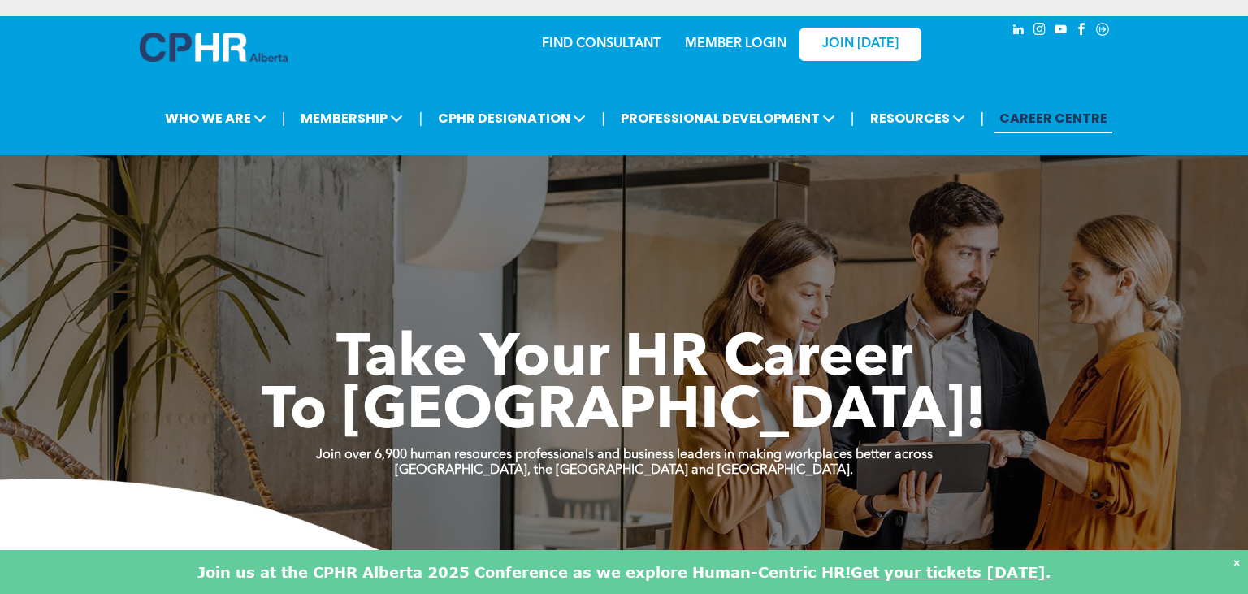
click at [704, 46] on link "MEMBER LOGIN" at bounding box center [736, 43] width 102 height 13
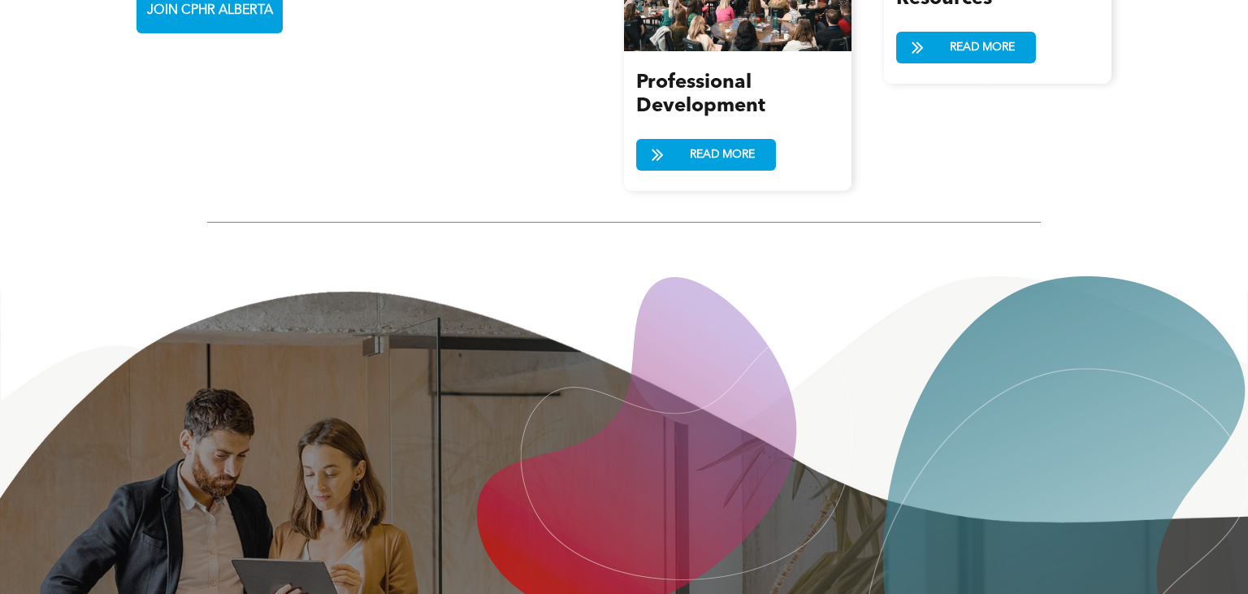
scroll to position [2503, 0]
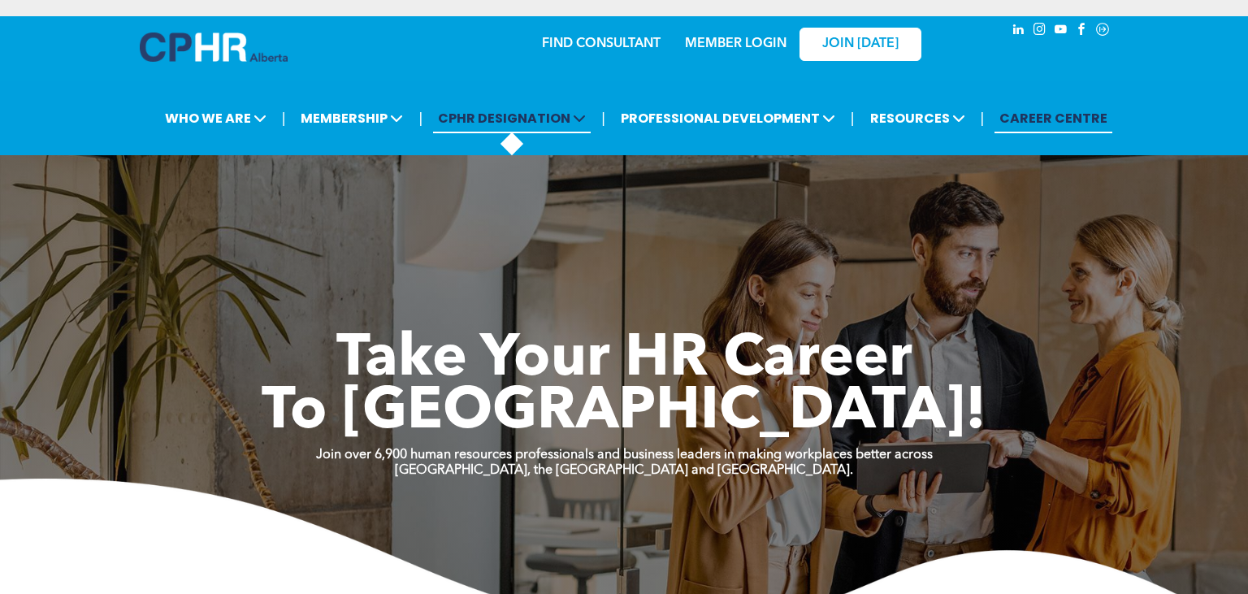
click at [483, 122] on span "CPHR DESIGNATION" at bounding box center [512, 118] width 158 height 30
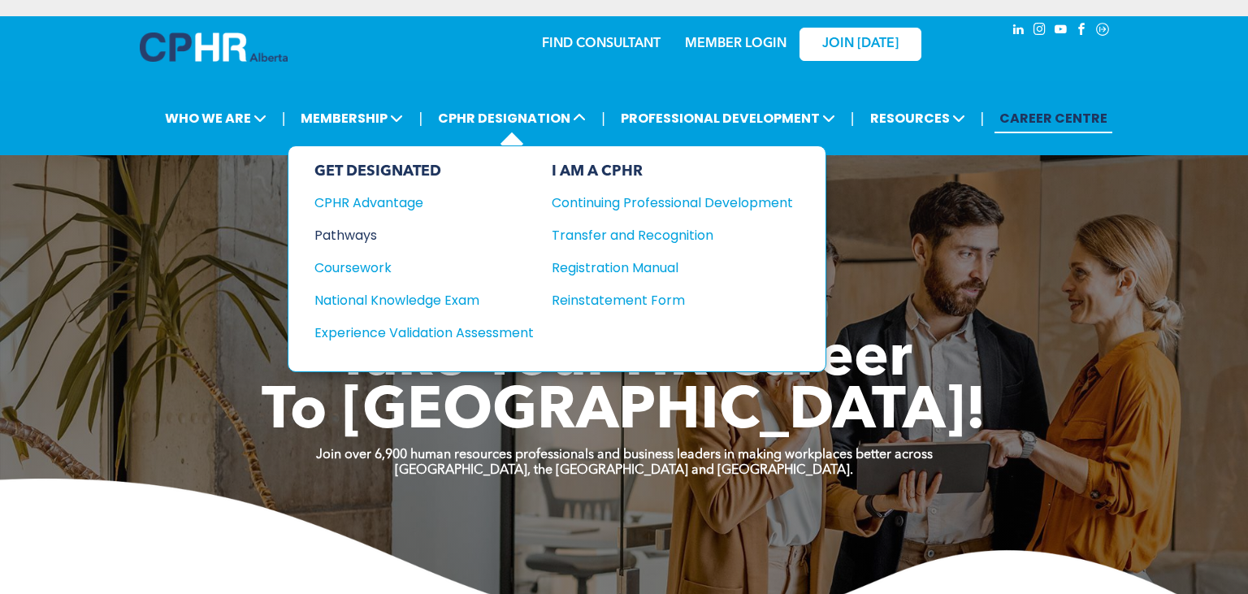
click at [344, 238] on div "Pathways" at bounding box center [412, 235] width 197 height 20
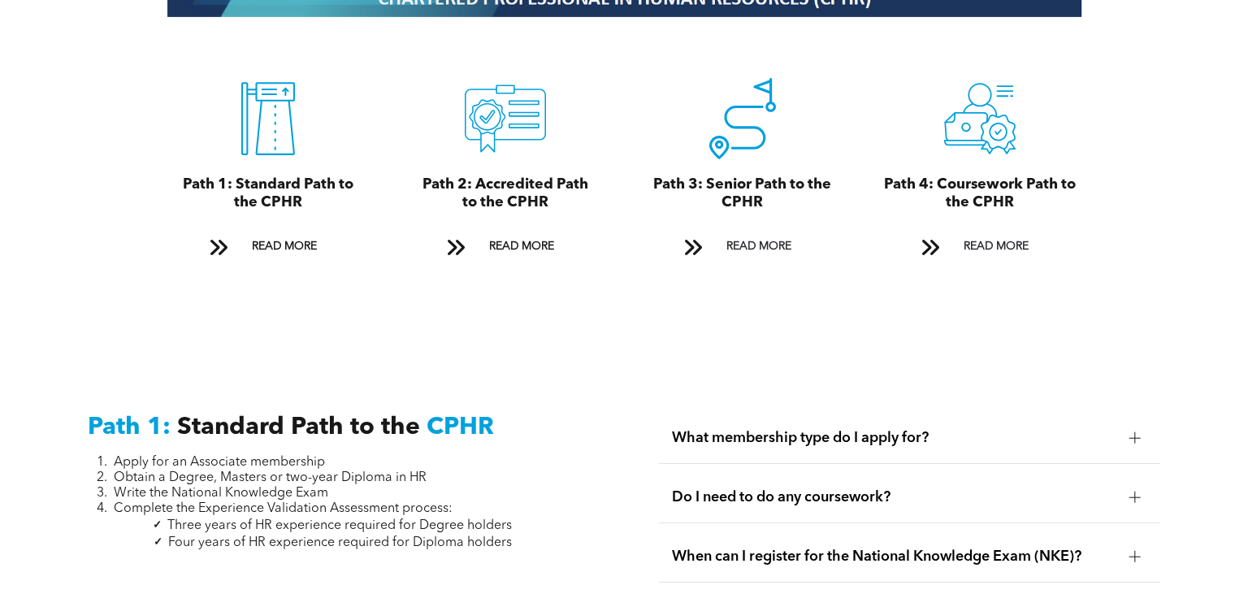
scroll to position [1858, 0]
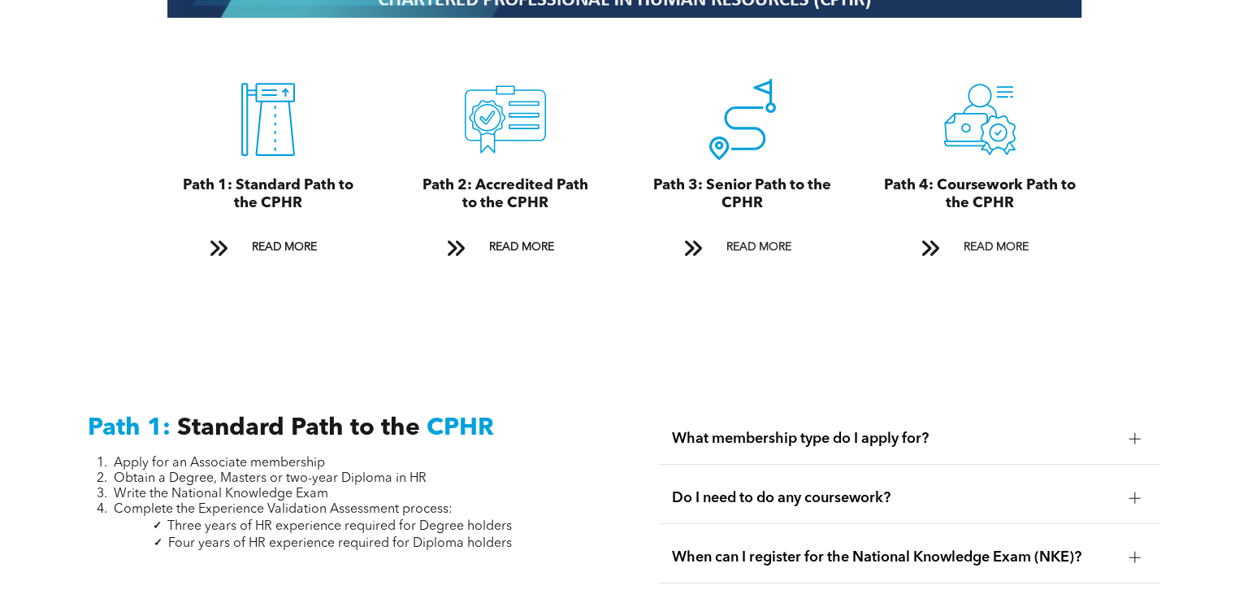
click at [486, 223] on div "A black and white drawing of a certificate with a check mark on it. Path 2: Acc…" at bounding box center [505, 171] width 213 height 234
click at [501, 239] on span "READ MORE" at bounding box center [521, 247] width 76 height 30
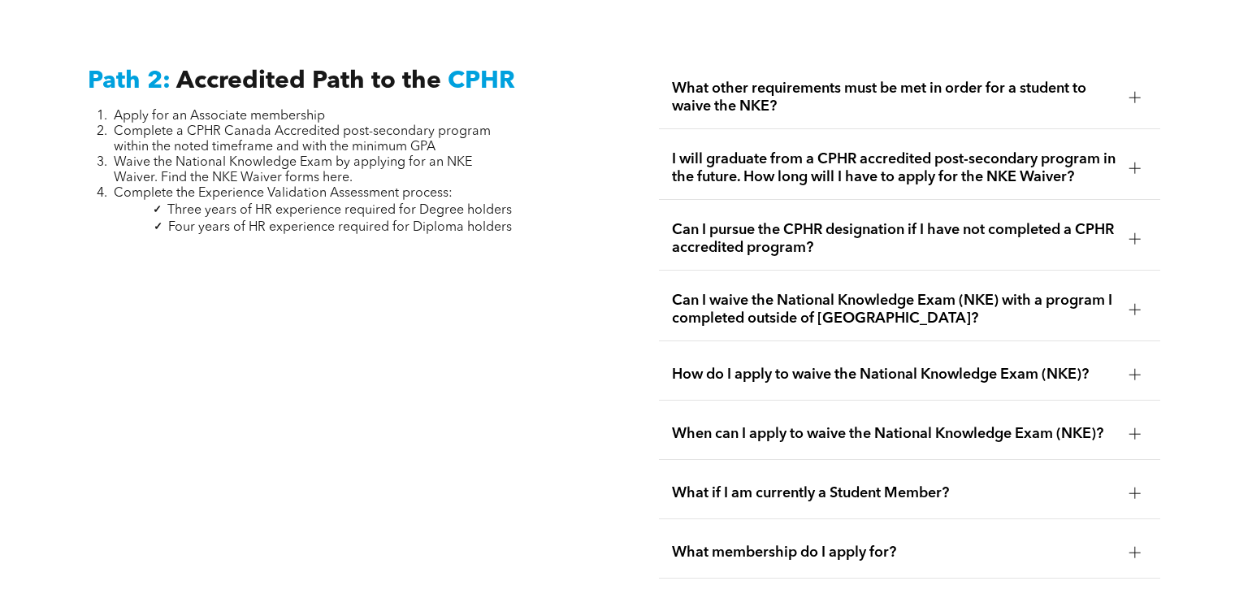
scroll to position [2600, 0]
click at [1127, 232] on div at bounding box center [1135, 238] width 24 height 24
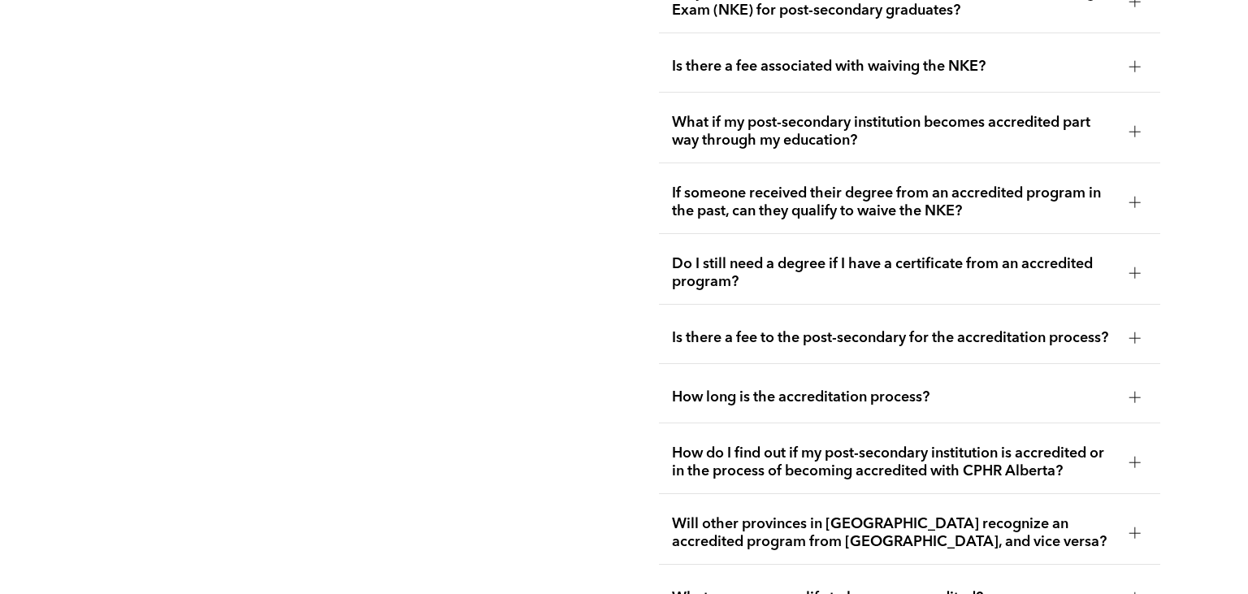
scroll to position [3450, 0]
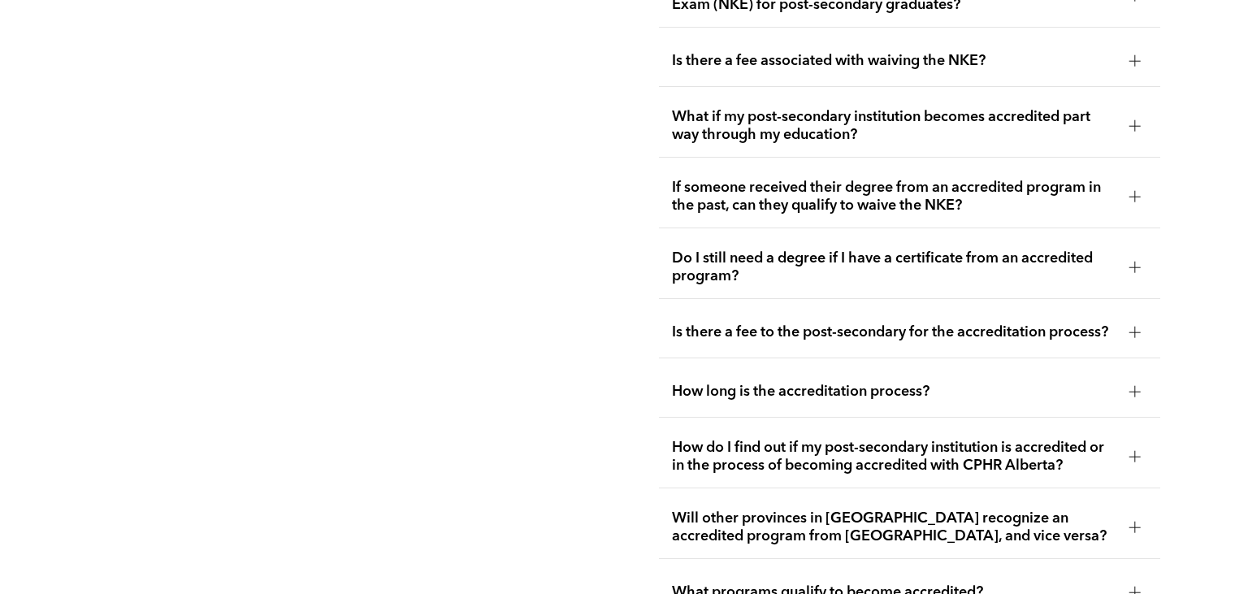
click at [1128, 209] on div at bounding box center [1135, 196] width 24 height 24
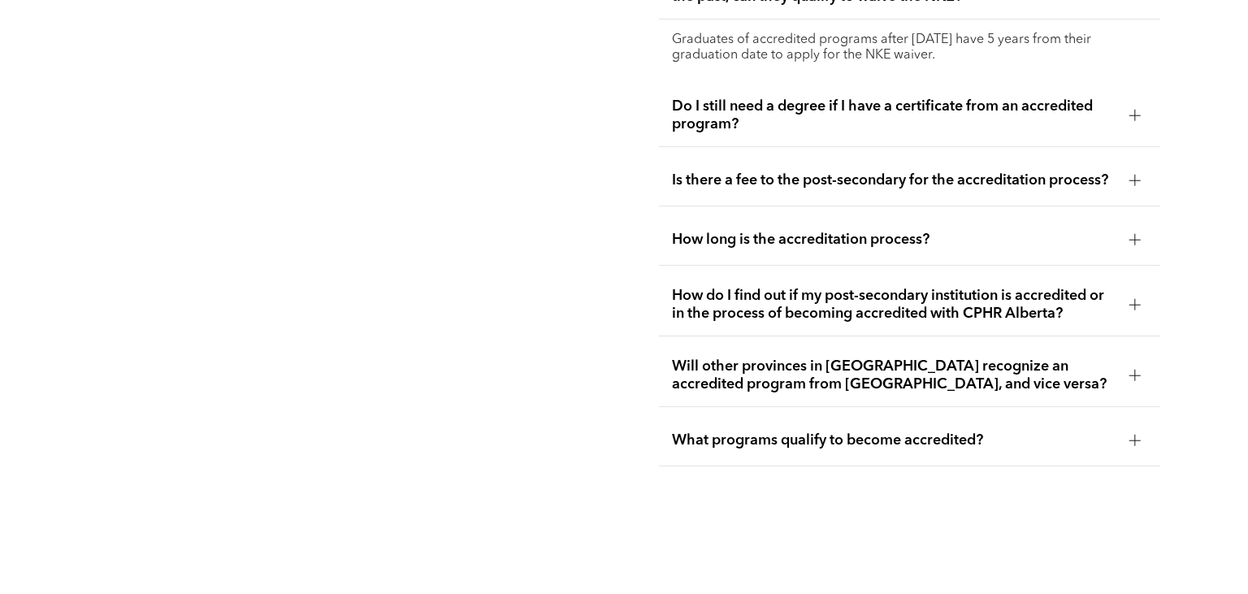
scroll to position [3572, 0]
click at [711, 448] on span "What programs qualify to become accredited?" at bounding box center [894, 440] width 444 height 18
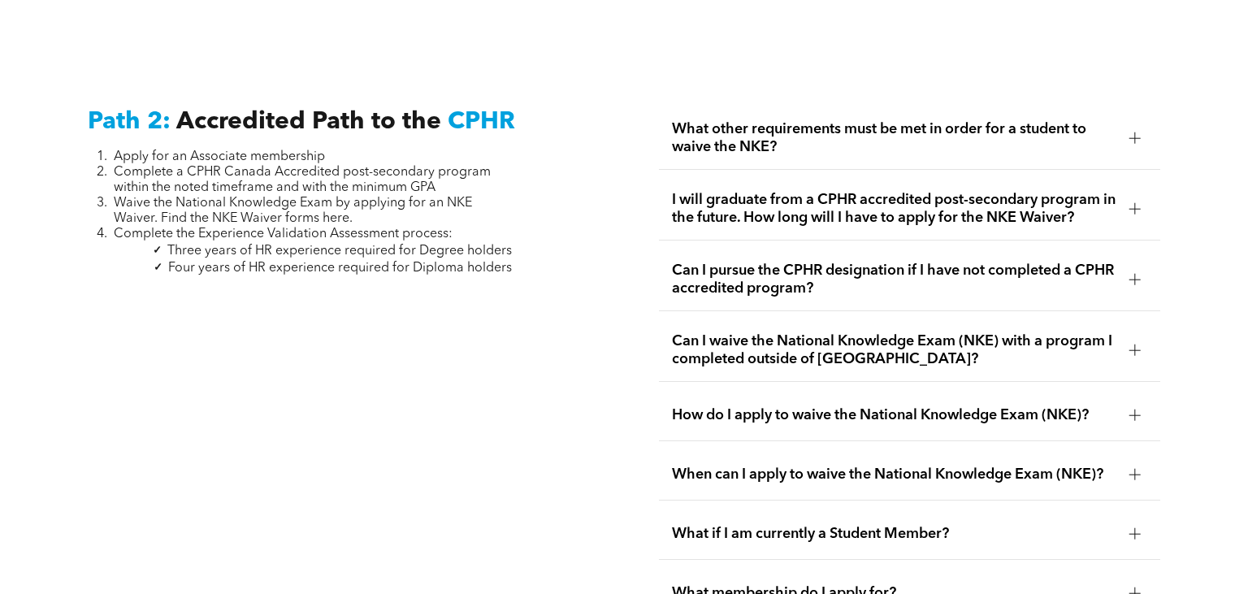
scroll to position [2558, 0]
click at [973, 137] on span "What other requirements must be met in order for a student to waive the NKE?" at bounding box center [894, 139] width 444 height 36
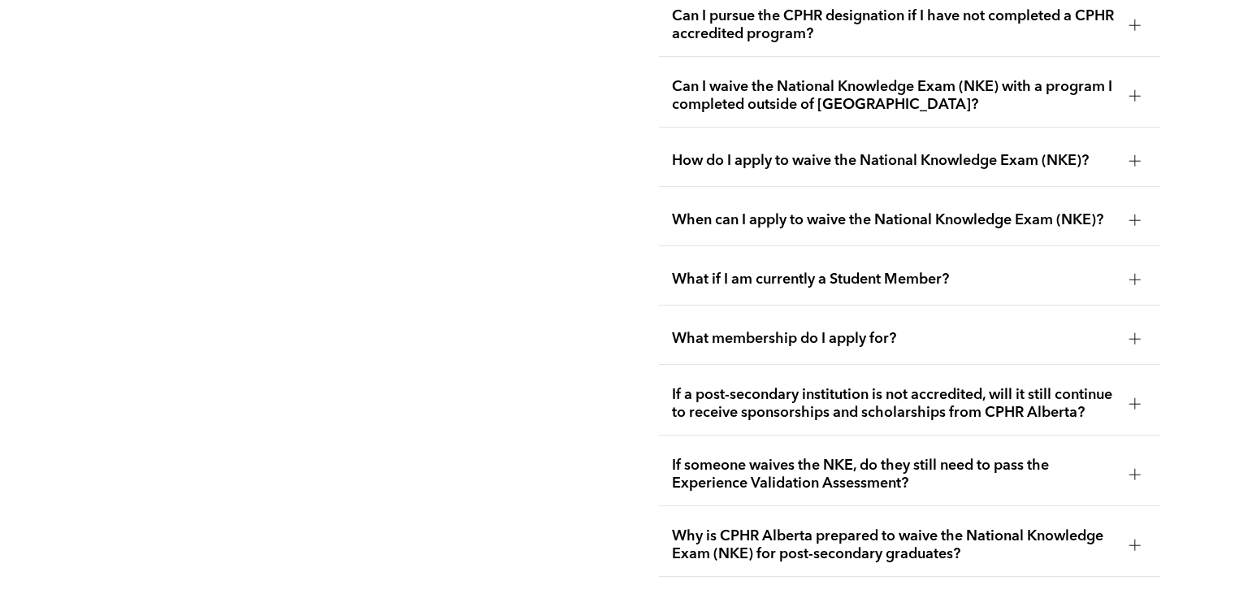
scroll to position [2887, 0]
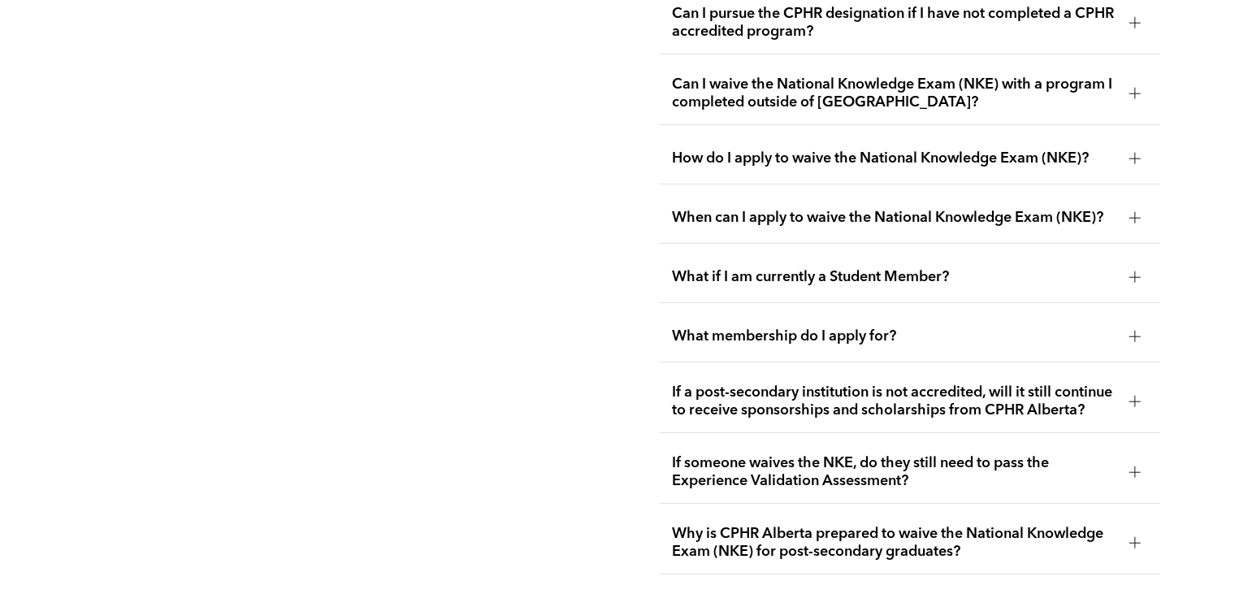
click at [882, 291] on div "What if I am currently a Student Member?" at bounding box center [909, 277] width 501 height 51
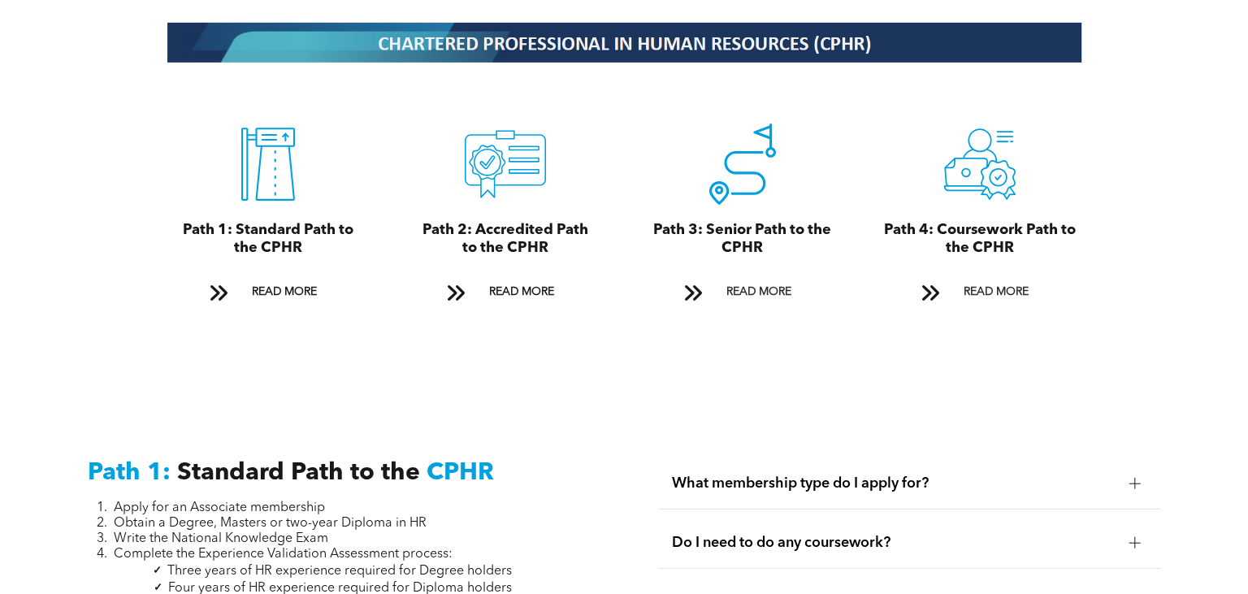
scroll to position [1815, 0]
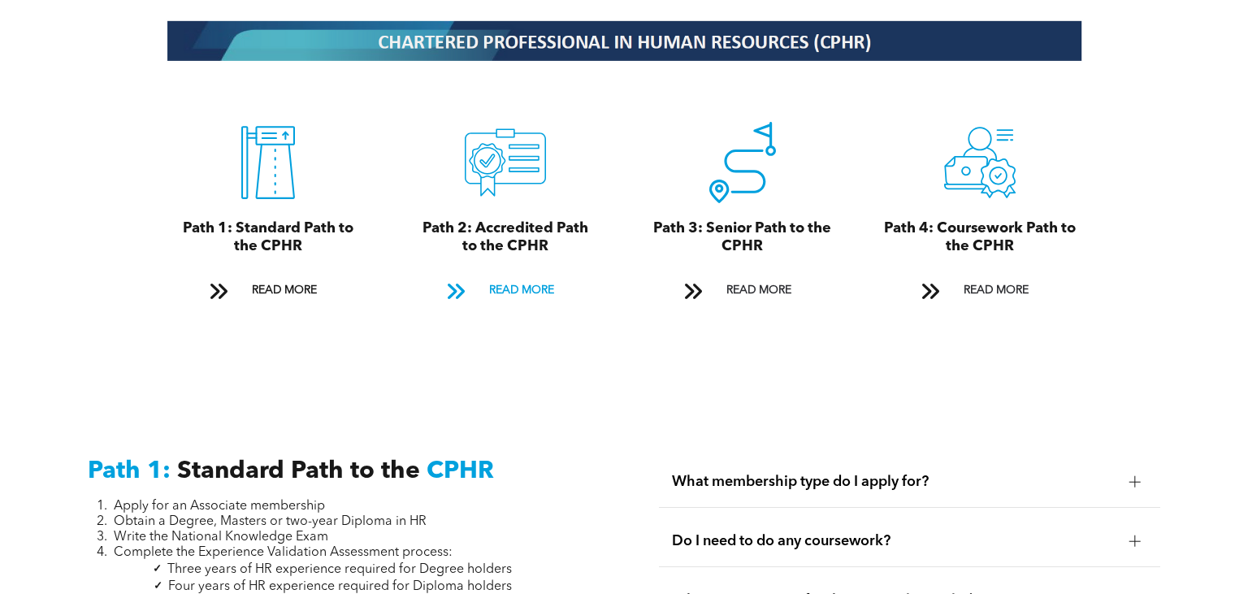
click at [518, 295] on span "READ MORE" at bounding box center [521, 290] width 76 height 30
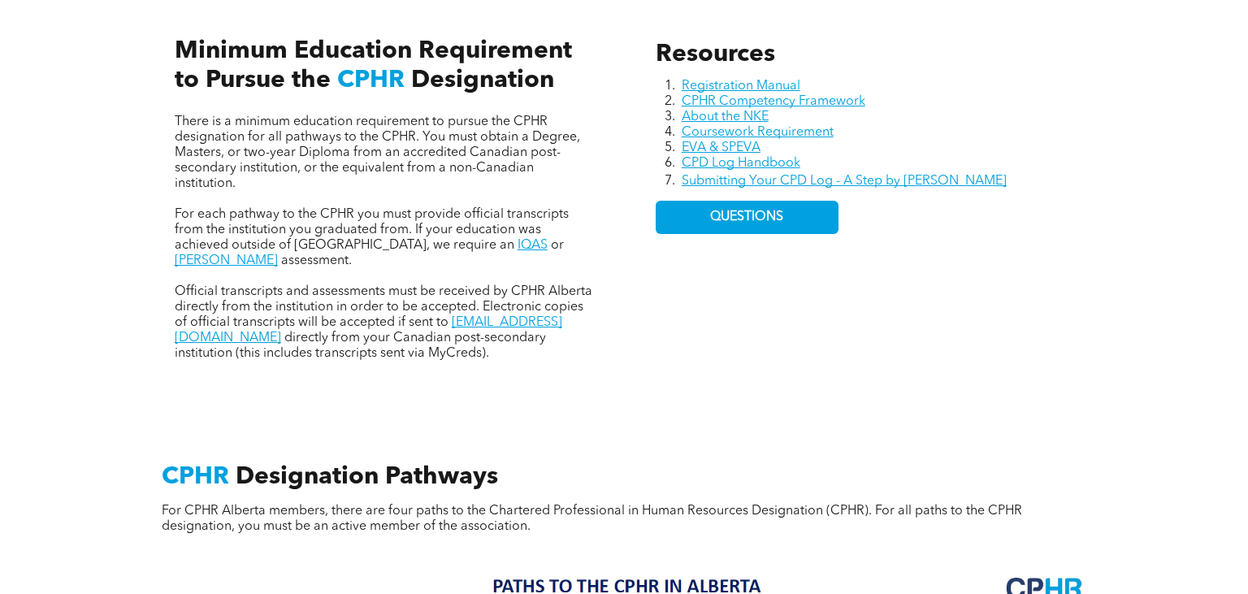
scroll to position [752, 0]
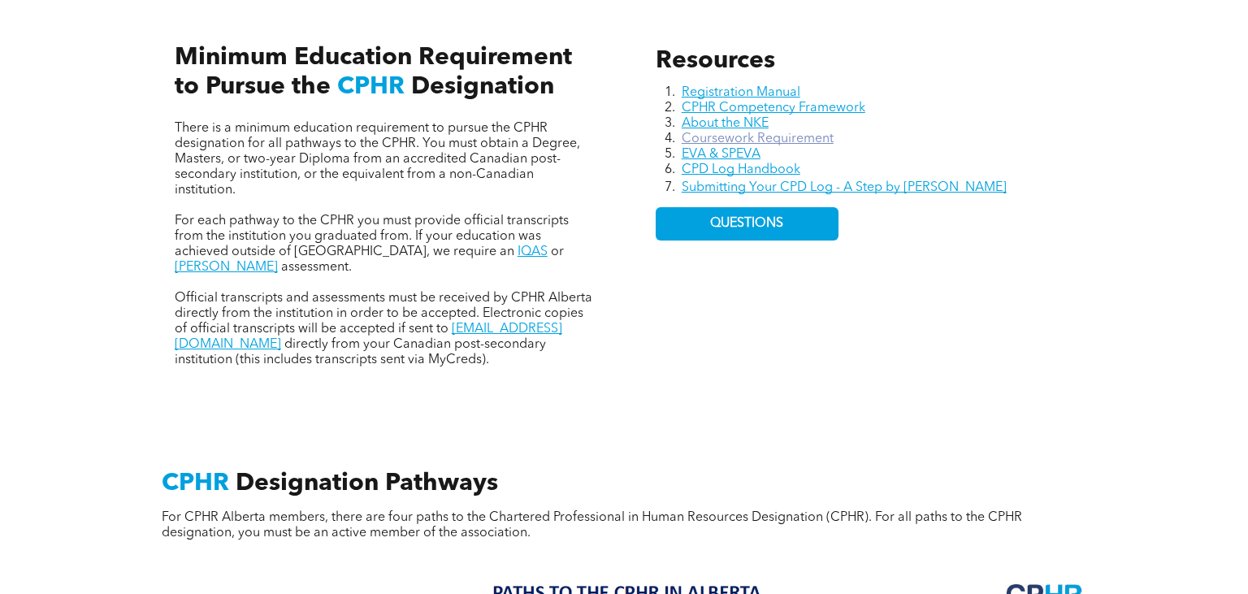
click at [815, 145] on link "Coursework Requirement" at bounding box center [758, 138] width 152 height 13
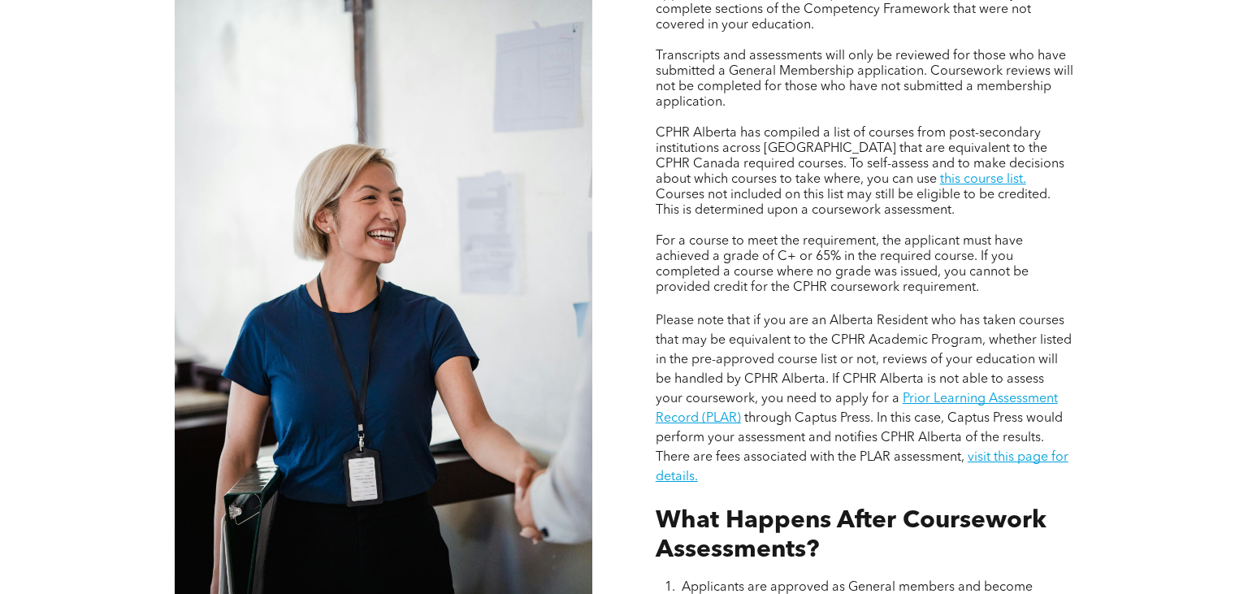
scroll to position [1351, 0]
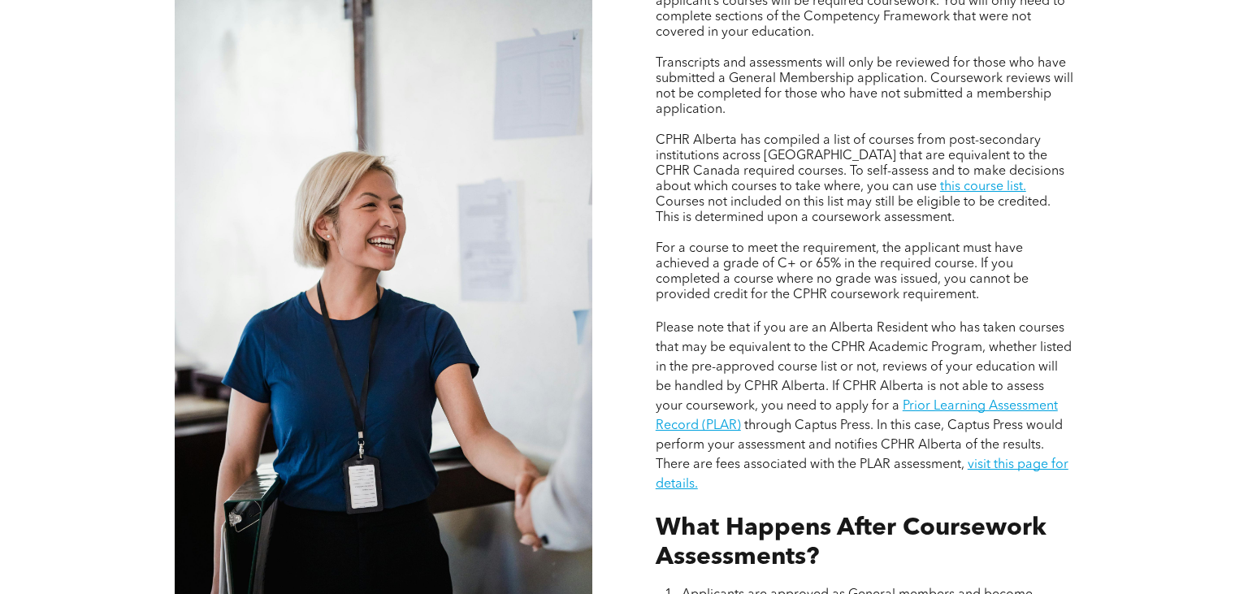
click at [916, 224] on span "Courses not included on this list may still be eligible to be credited. This is…" at bounding box center [853, 210] width 395 height 28
click at [940, 193] on link "this course list." at bounding box center [983, 186] width 86 height 13
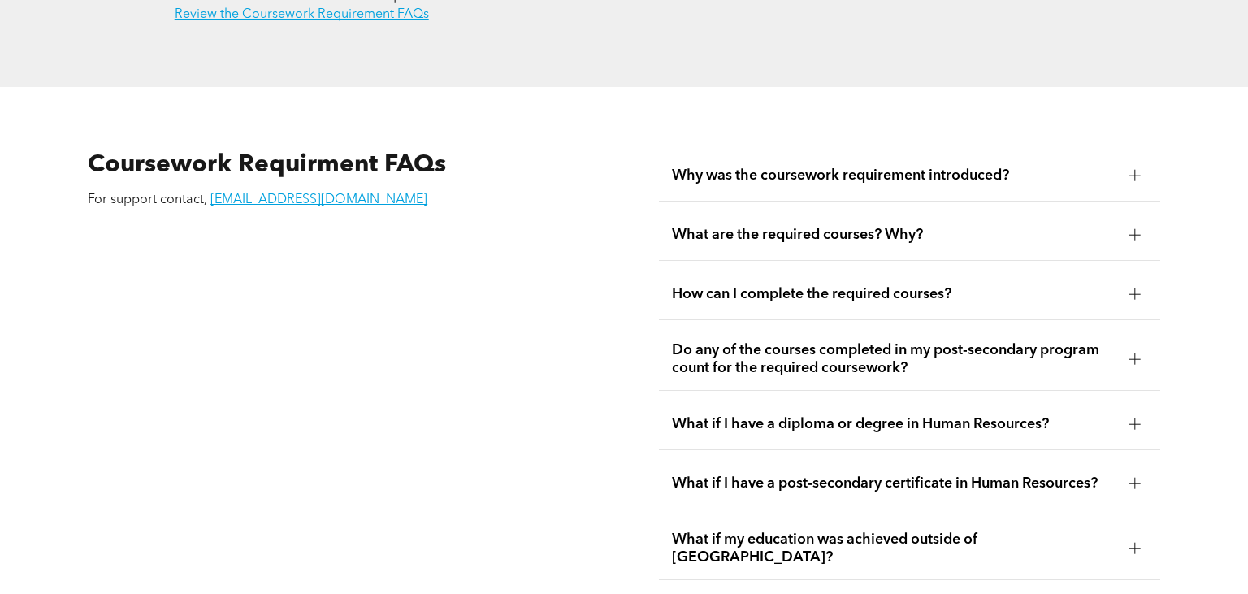
scroll to position [2671, 0]
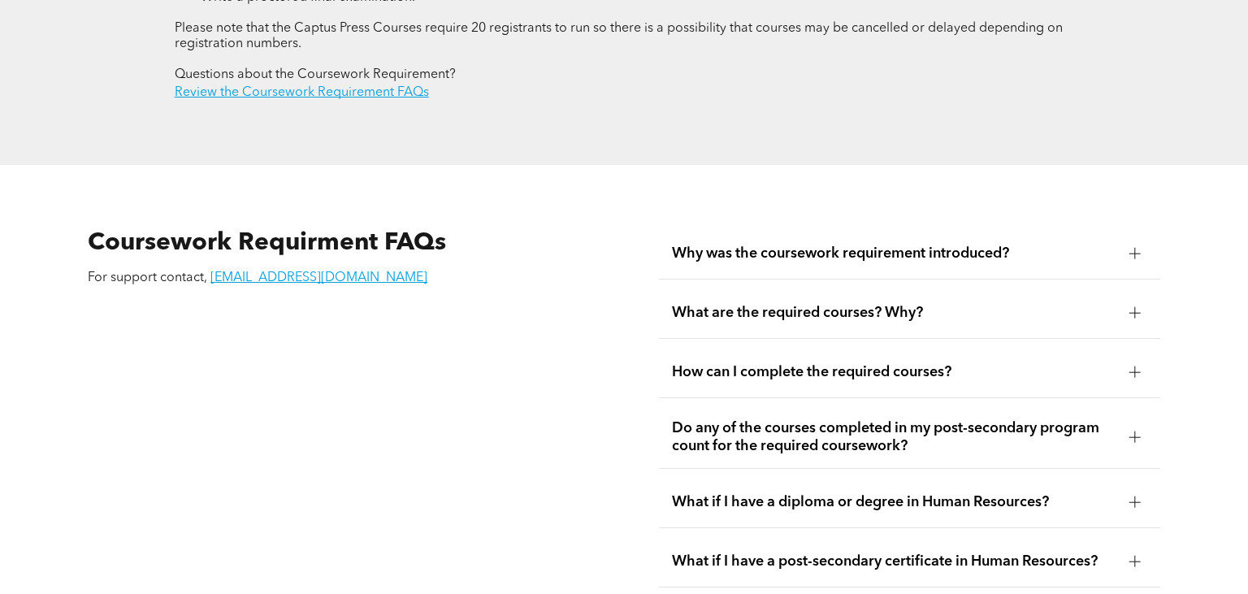
click at [849, 322] on span "What are the required courses? Why?" at bounding box center [894, 313] width 444 height 18
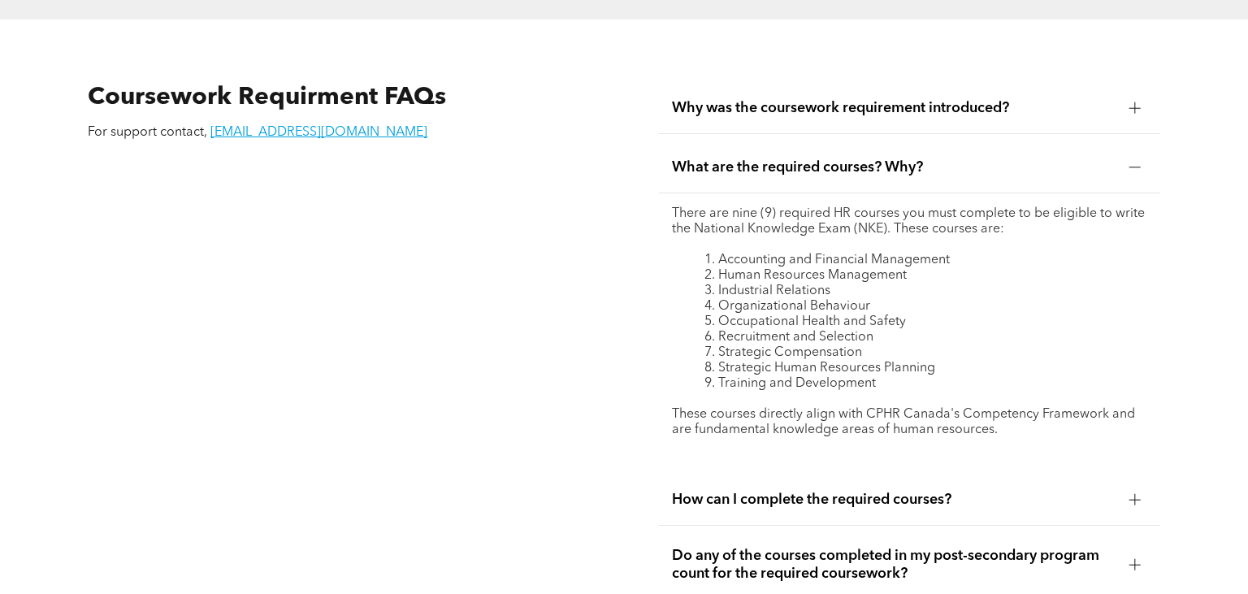
scroll to position [2861, 0]
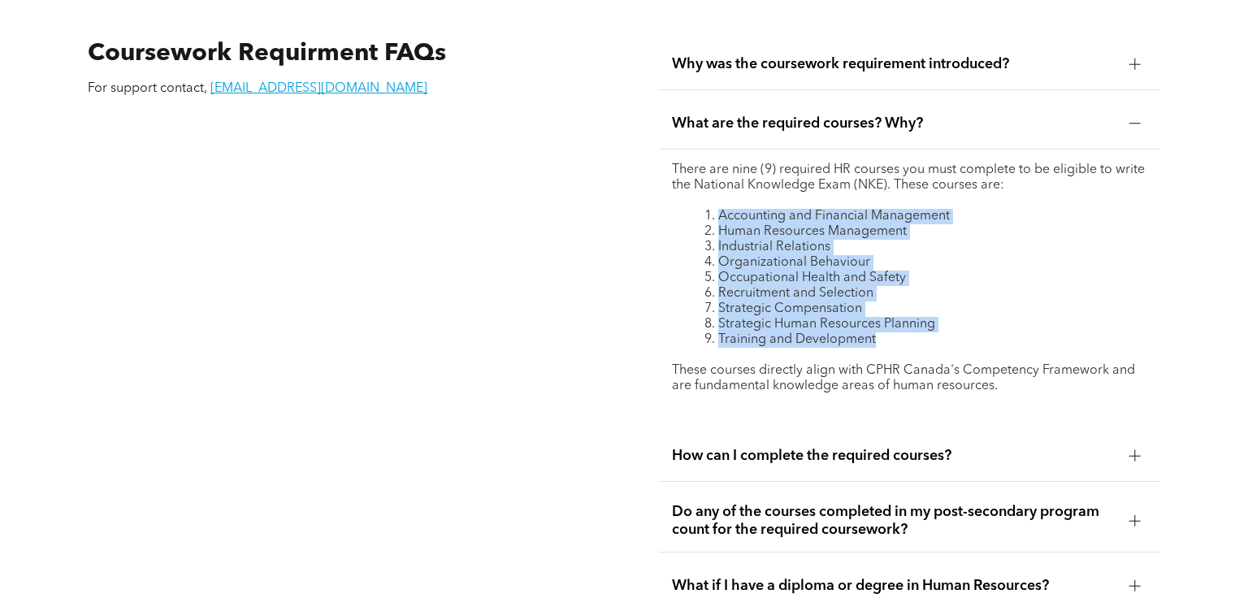
drag, startPoint x: 897, startPoint y: 381, endPoint x: 703, endPoint y: 246, distance: 236.4
click at [703, 246] on ol "Accounting and Financial Management Human Resources Management Industrial Relat…" at bounding box center [909, 278] width 475 height 139
copy ol "Accounting and Financial Management Human Resources Management Industrial Relat…"
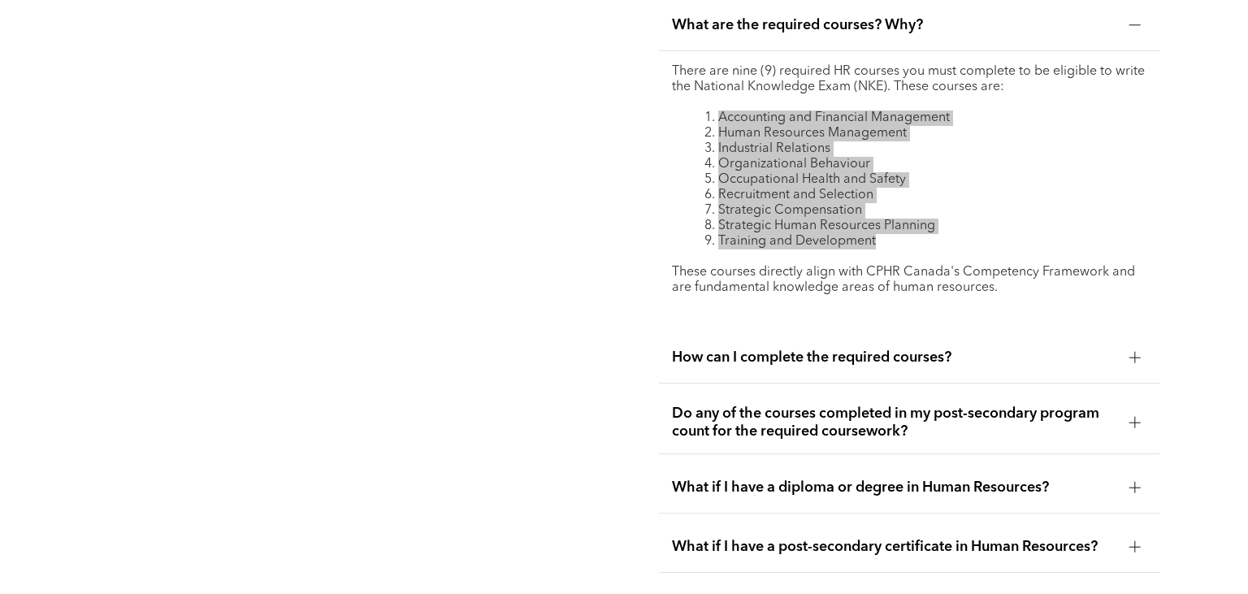
scroll to position [2764, 0]
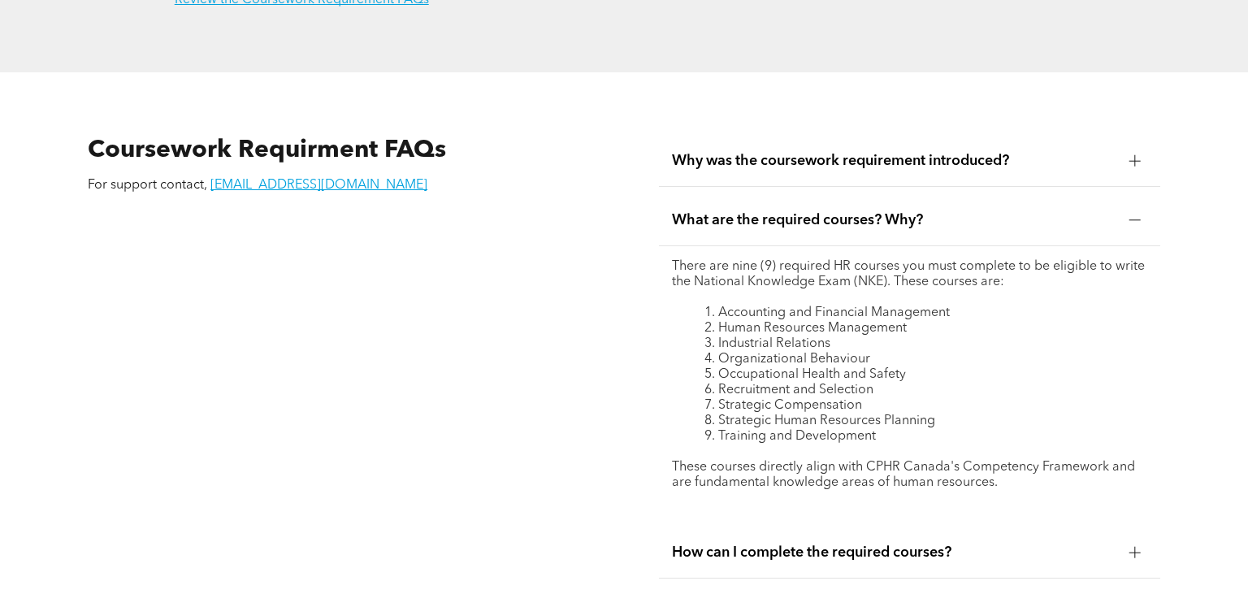
click at [821, 290] on p "There are nine (9) required HR courses you must complete to be eligible to writ…" at bounding box center [909, 274] width 475 height 31
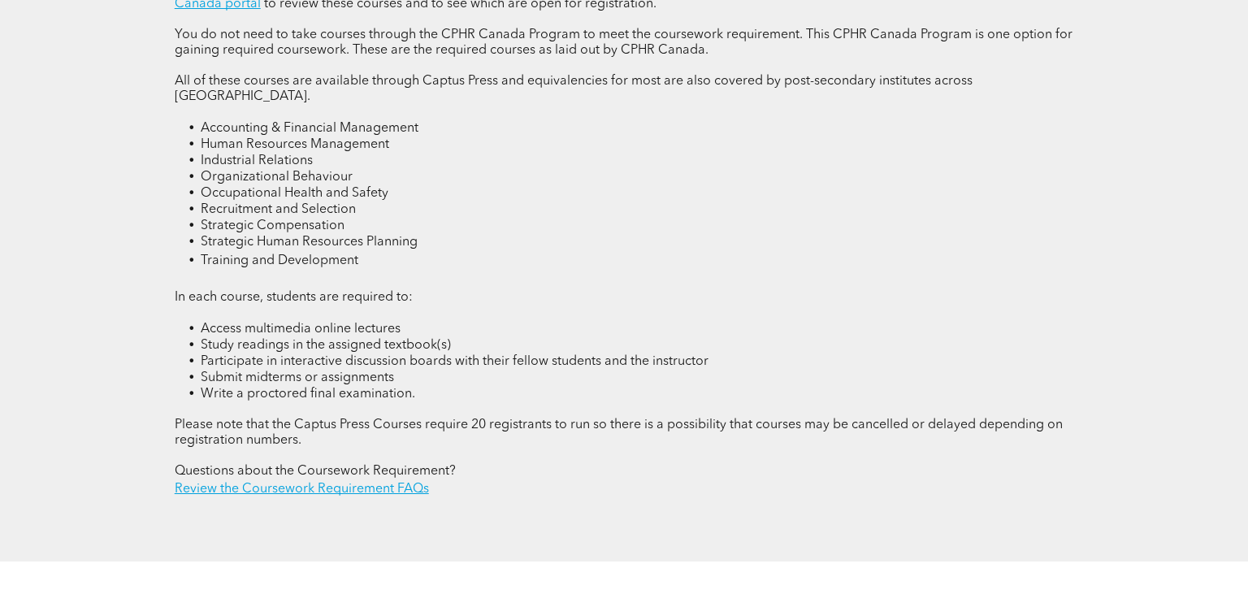
scroll to position [2282, 0]
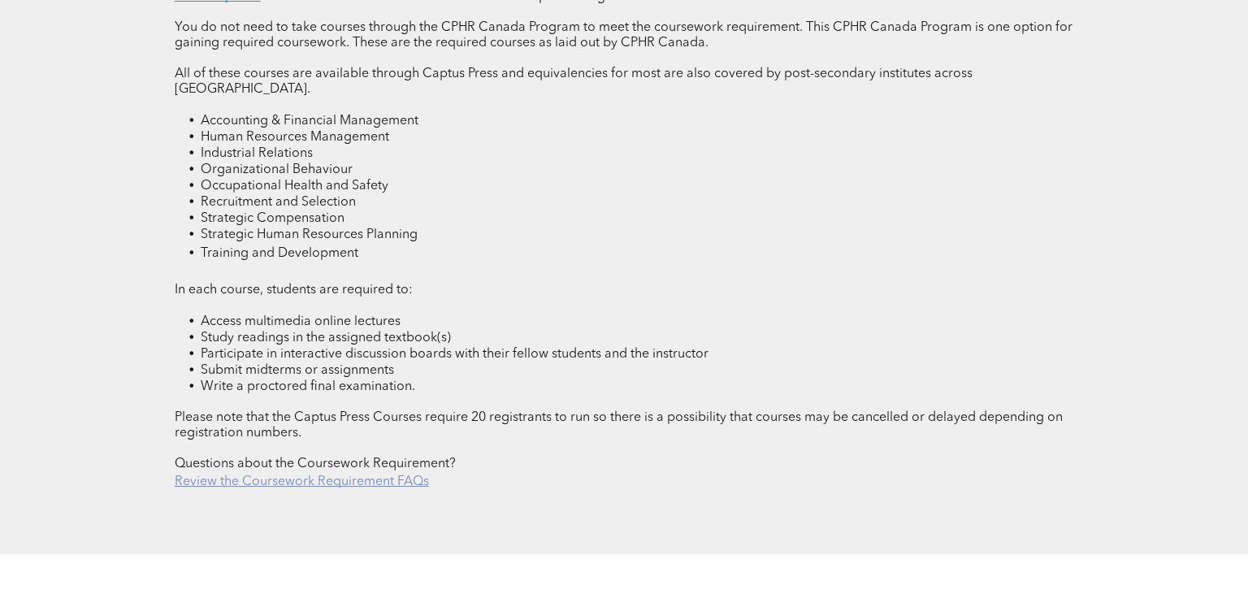
click at [330, 488] on link "Review the Coursework Requirement FAQs" at bounding box center [302, 481] width 254 height 13
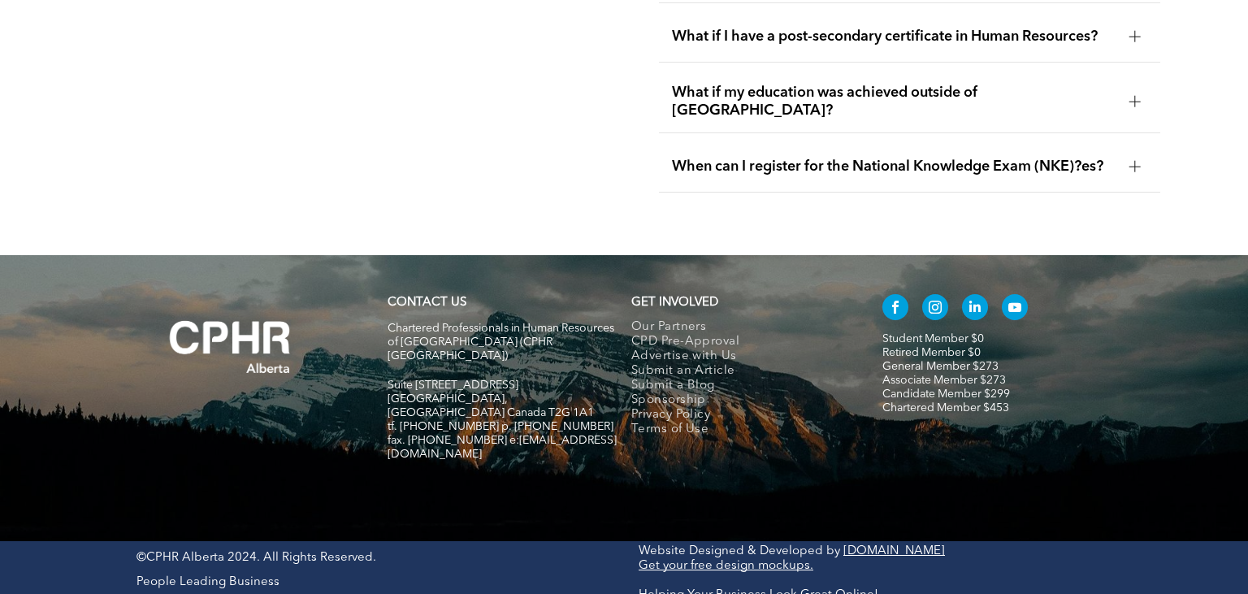
scroll to position [3489, 0]
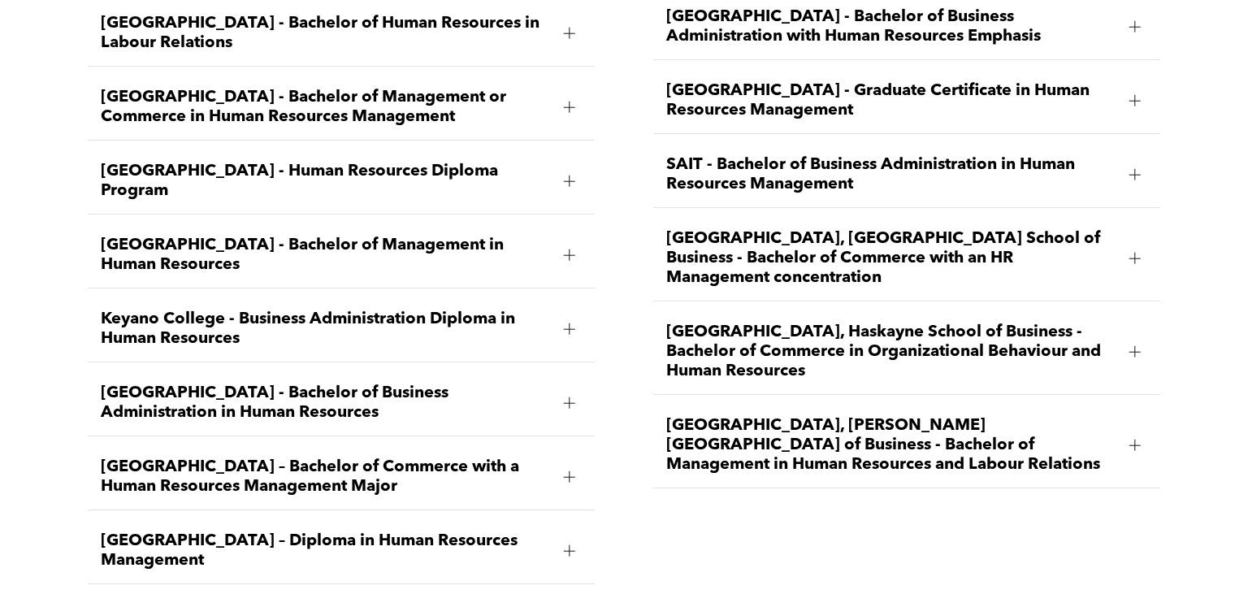
scroll to position [2542, 0]
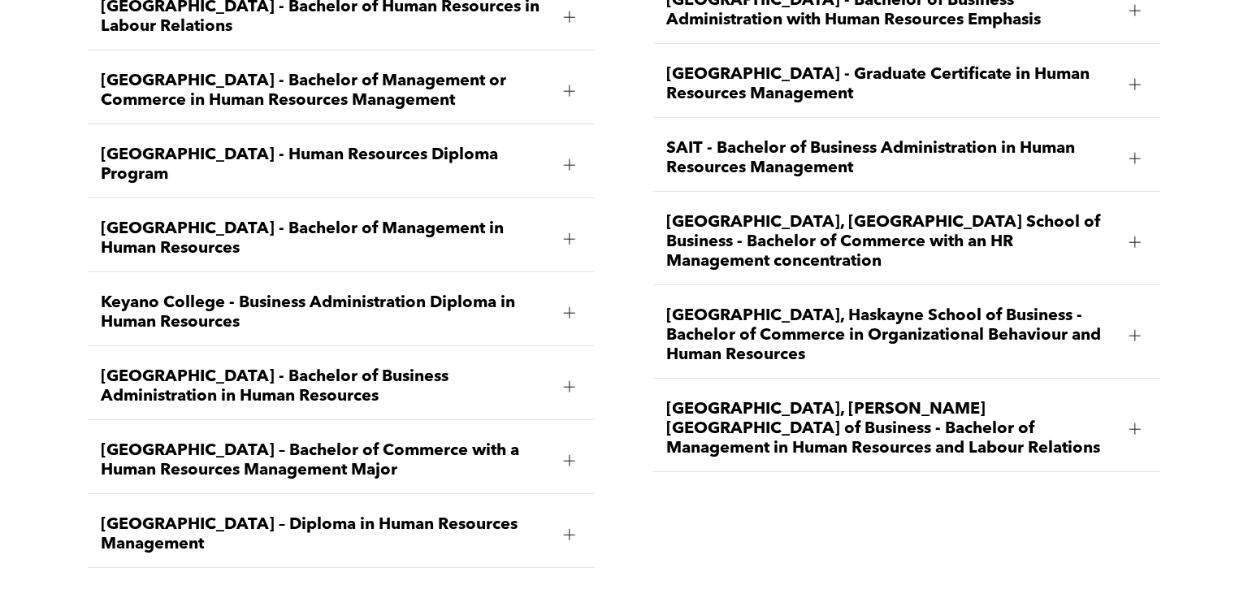
click at [1029, 232] on span "[GEOGRAPHIC_DATA], [GEOGRAPHIC_DATA] School of Business - Bachelor of Commerce …" at bounding box center [891, 242] width 450 height 58
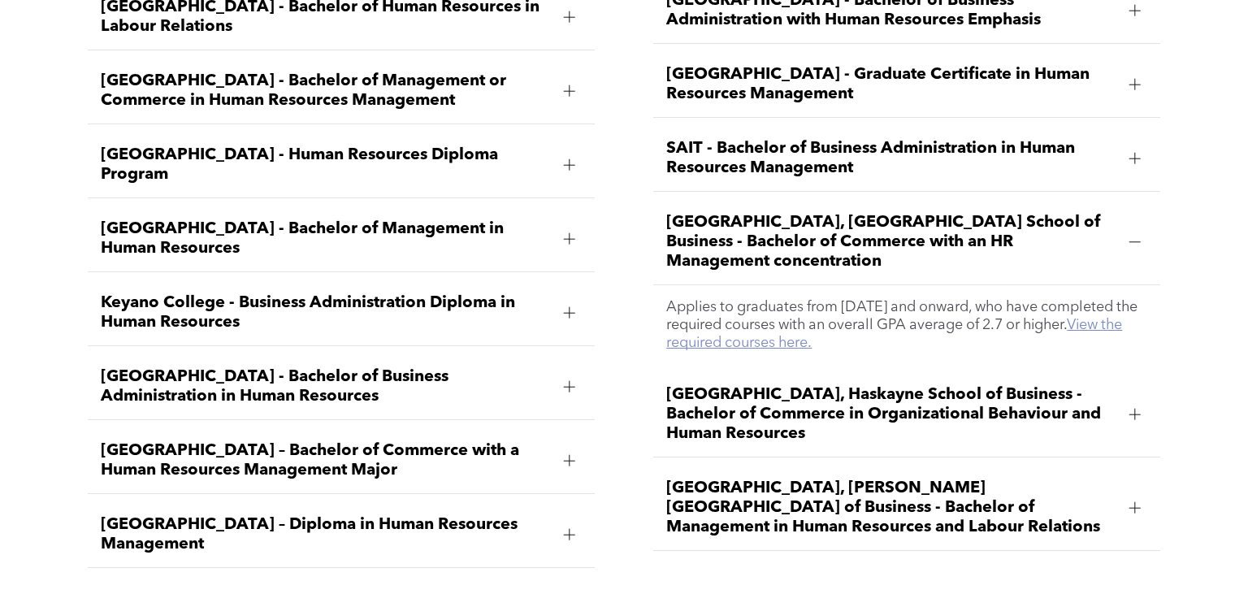
click at [1122, 318] on link "View the required courses here." at bounding box center [894, 334] width 456 height 32
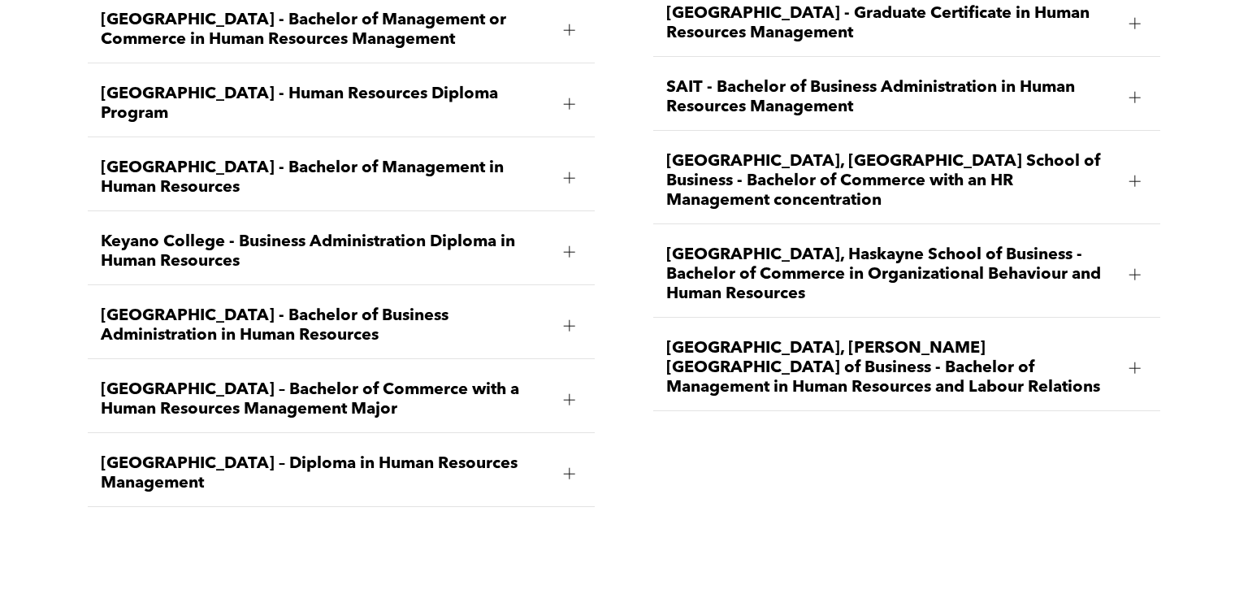
scroll to position [2493, 0]
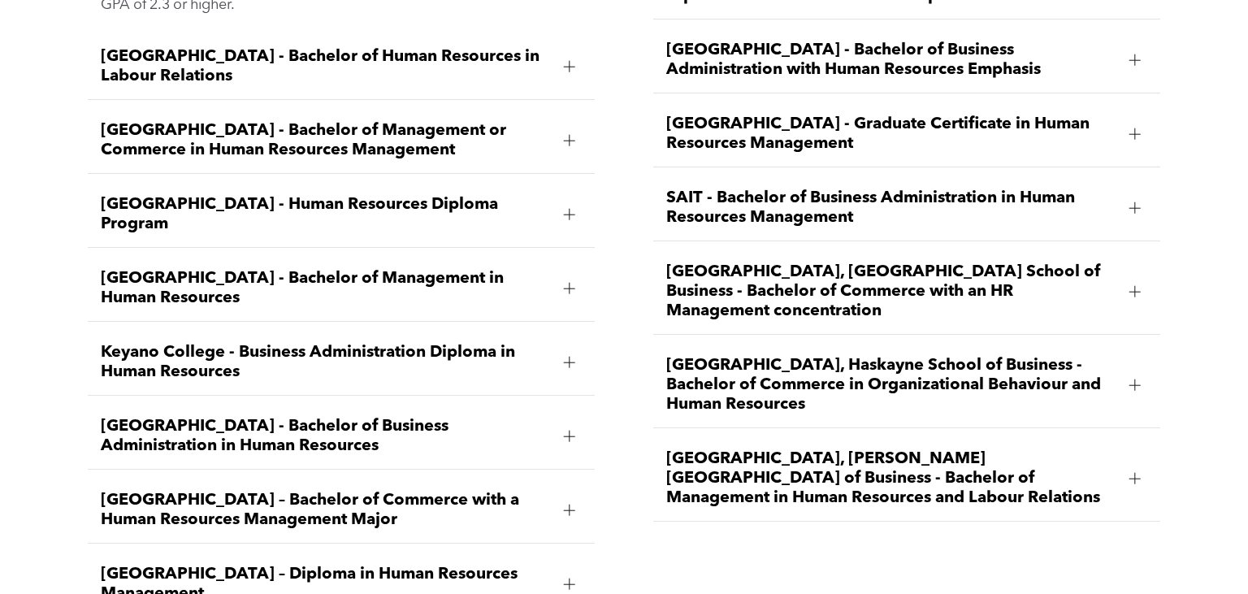
click at [777, 274] on span "[GEOGRAPHIC_DATA], [GEOGRAPHIC_DATA] School of Business - Bachelor of Commerce …" at bounding box center [891, 291] width 450 height 58
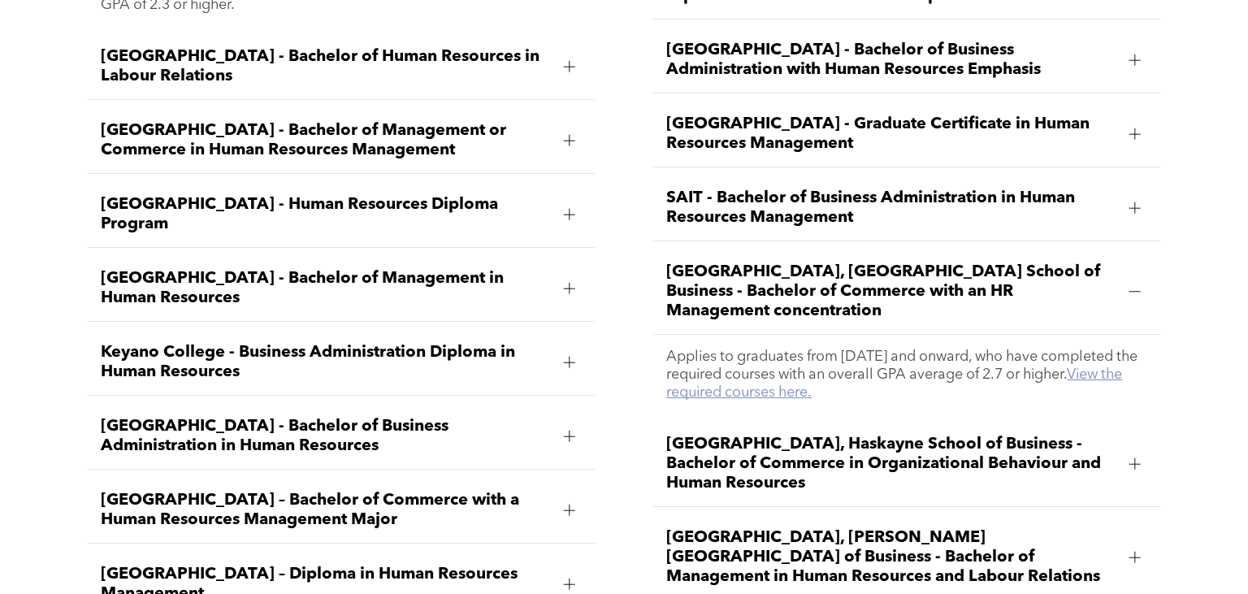
click at [817, 383] on link "View the required courses here." at bounding box center [894, 383] width 456 height 32
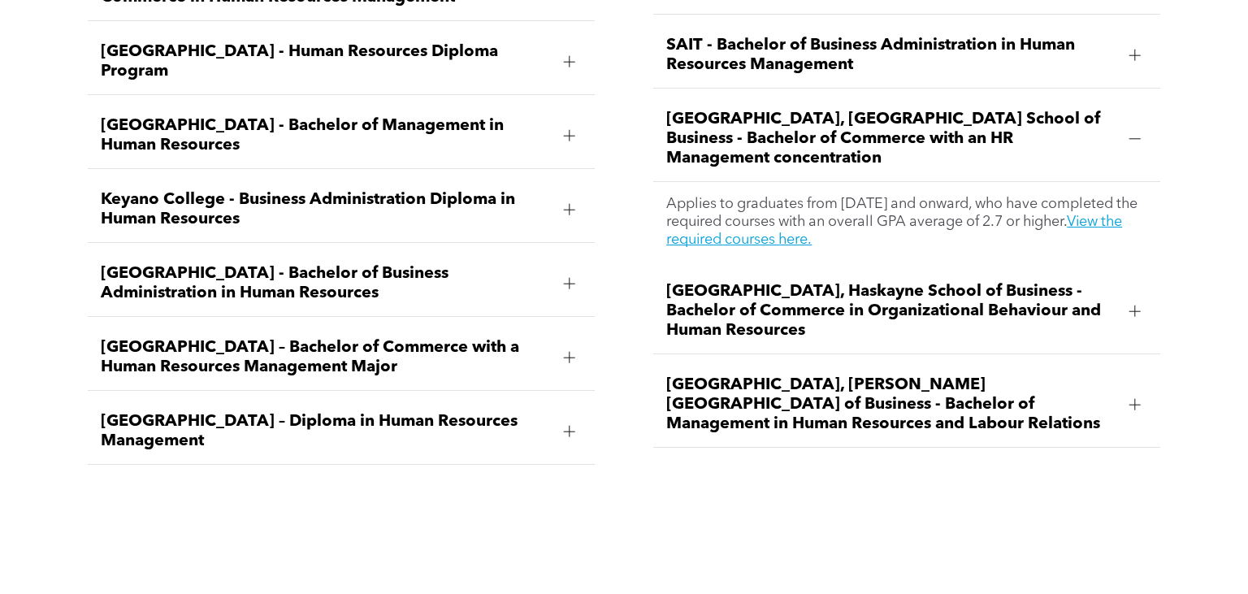
scroll to position [2636, 0]
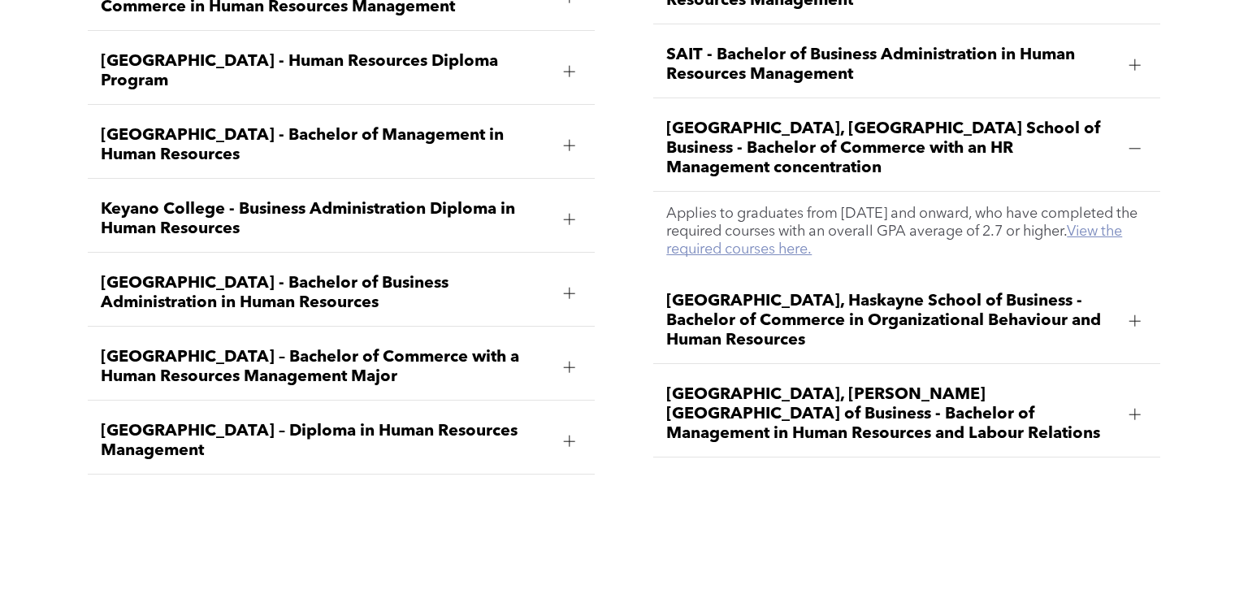
click at [798, 237] on link "View the required courses here." at bounding box center [894, 240] width 456 height 32
click at [791, 232] on link "View the required courses here." at bounding box center [894, 240] width 456 height 32
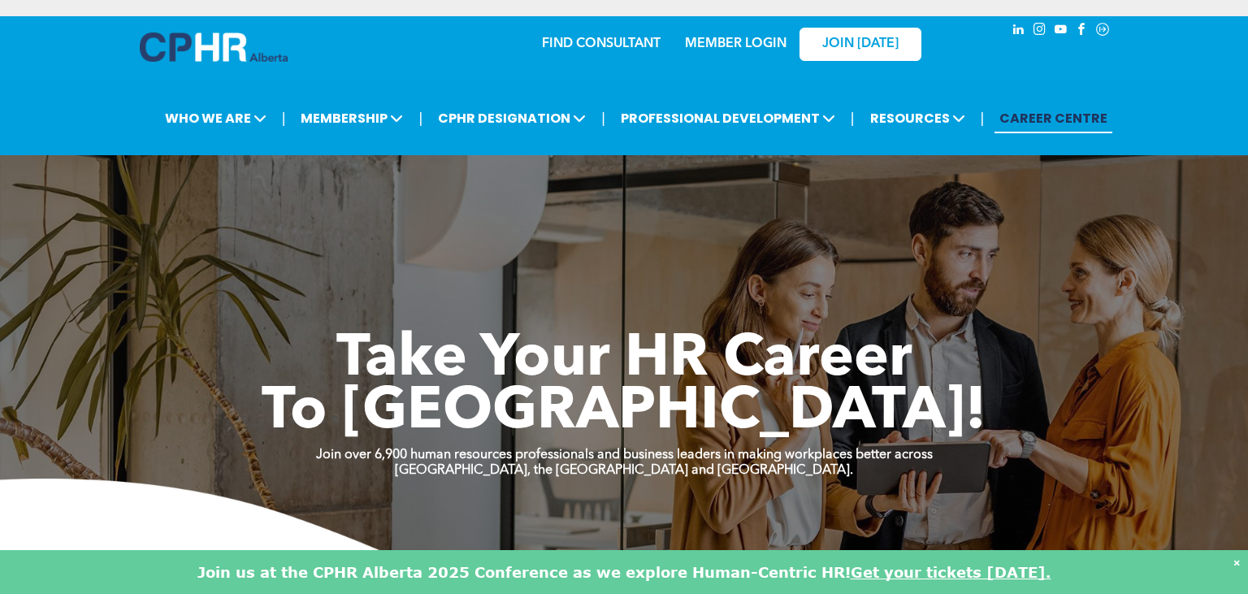
click at [750, 45] on link "MEMBER LOGIN" at bounding box center [736, 43] width 102 height 13
